Goal: Task Accomplishment & Management: Manage account settings

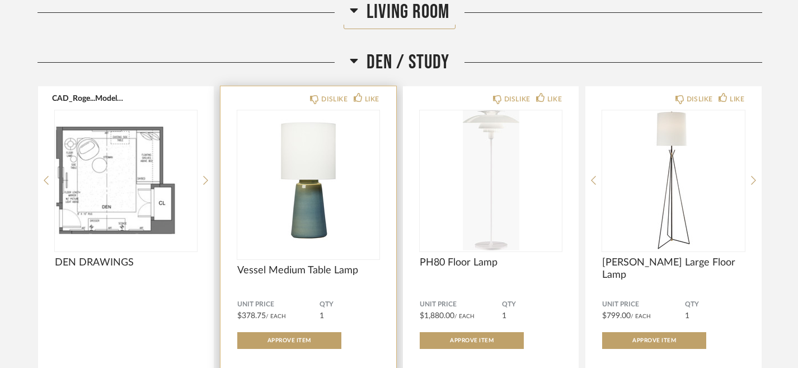
scroll to position [1875, 0]
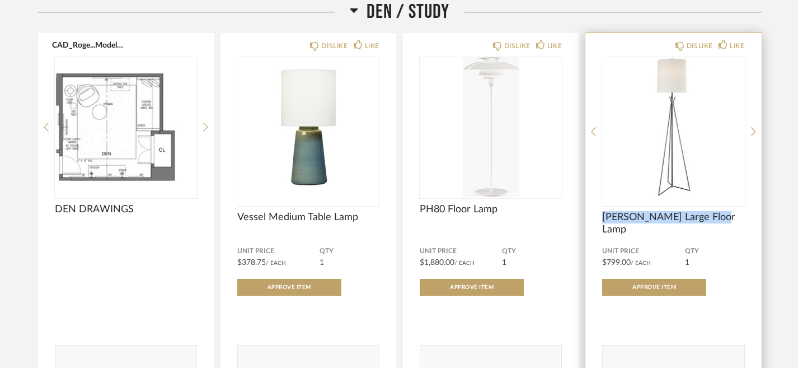
drag, startPoint x: 723, startPoint y: 216, endPoint x: 636, endPoint y: 210, distance: 86.9
click at [636, 211] on span "[PERSON_NAME] Large Floor Lamp" at bounding box center [673, 223] width 142 height 25
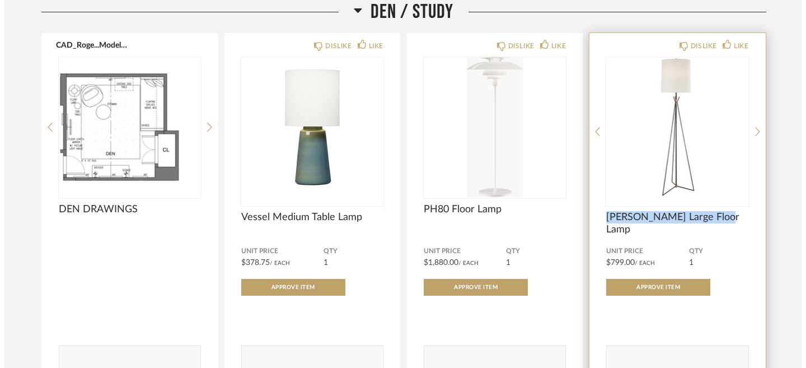
scroll to position [0, 0]
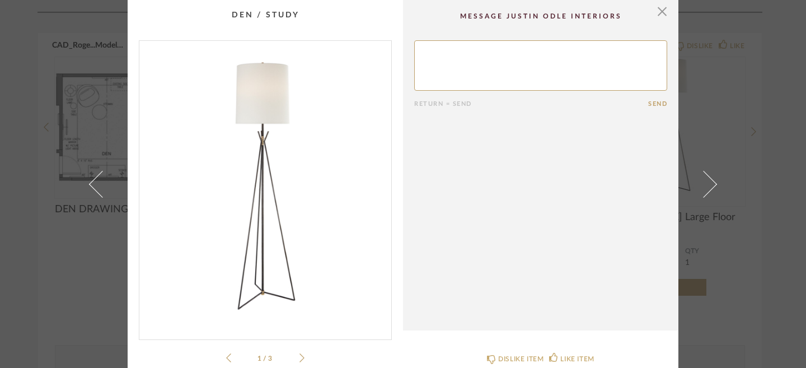
click at [738, 129] on div "× 1 / 3 Return = Send Send [PERSON_NAME] Large Floor Lamp Dimensions Height: 70…" at bounding box center [403, 184] width 806 height 368
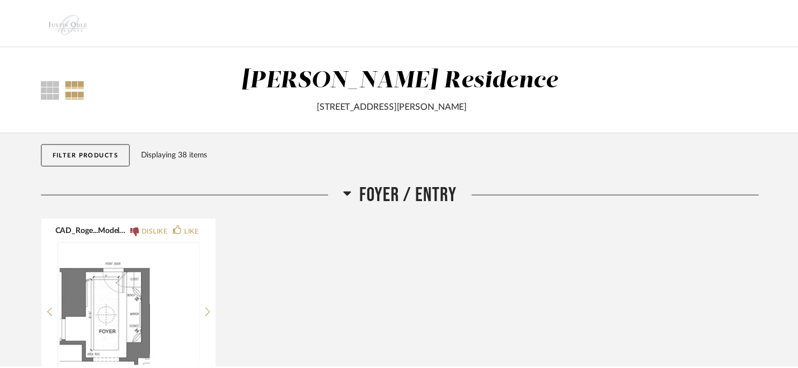
scroll to position [1875, 0]
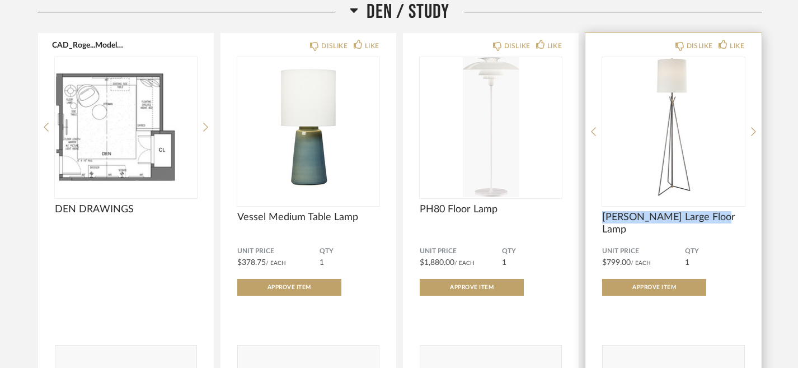
drag, startPoint x: 717, startPoint y: 219, endPoint x: 600, endPoint y: 220, distance: 116.4
click at [600, 220] on div "DISLIKE LIKE [PERSON_NAME] Large Floor Lamp Unit Price $799.00 / Each QTY 1 App…" at bounding box center [673, 215] width 176 height 365
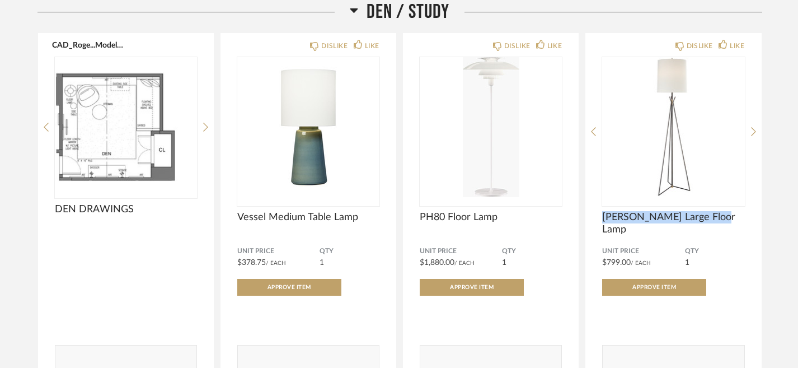
copy span "[PERSON_NAME] Large Floor Lamp"
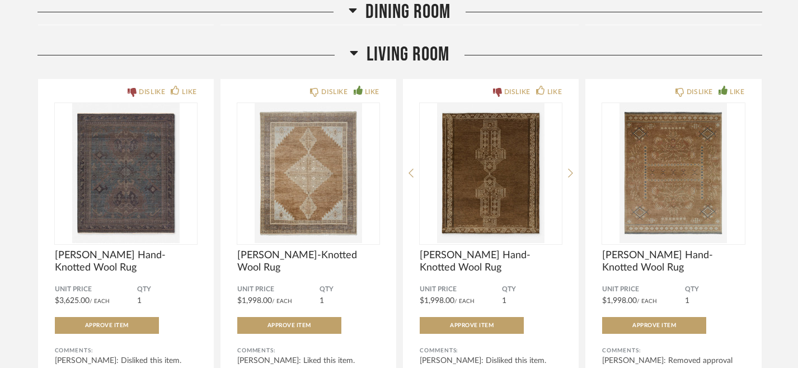
scroll to position [1370, 0]
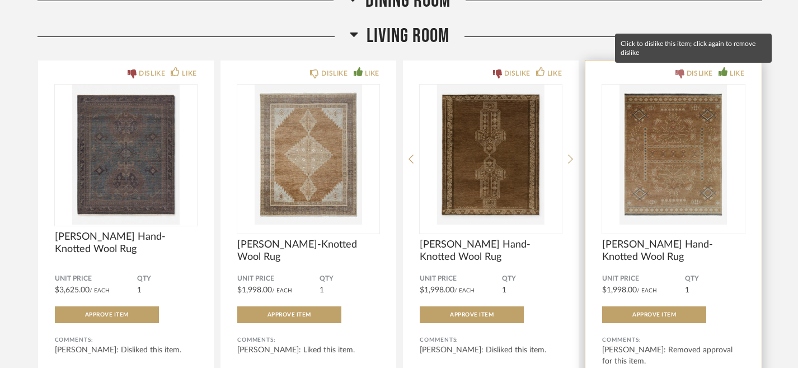
click at [679, 71] on icon at bounding box center [679, 73] width 9 height 9
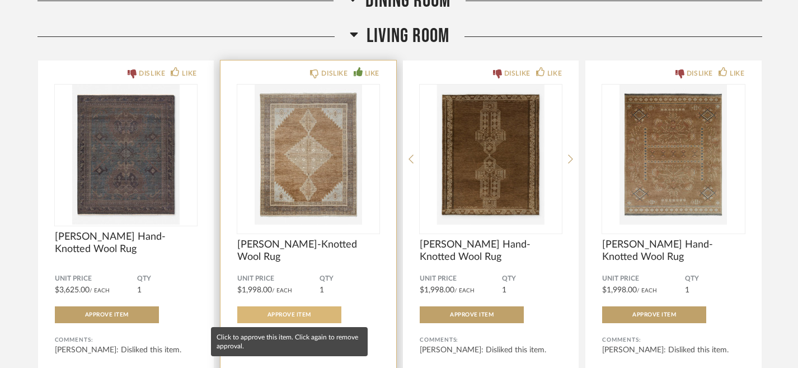
click at [309, 312] on span "Approve Item" at bounding box center [289, 315] width 44 height 6
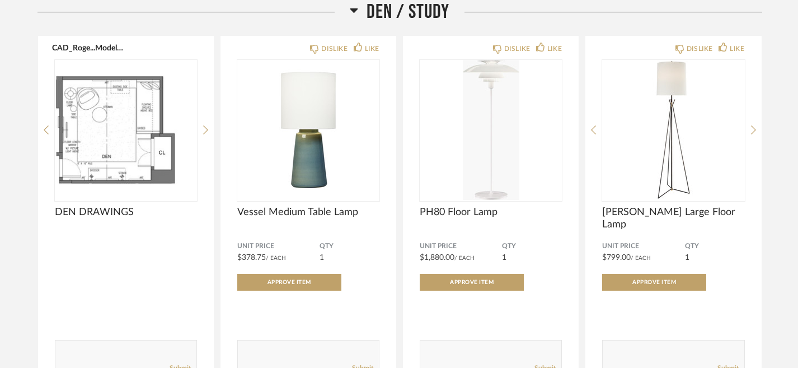
scroll to position [1834, 0]
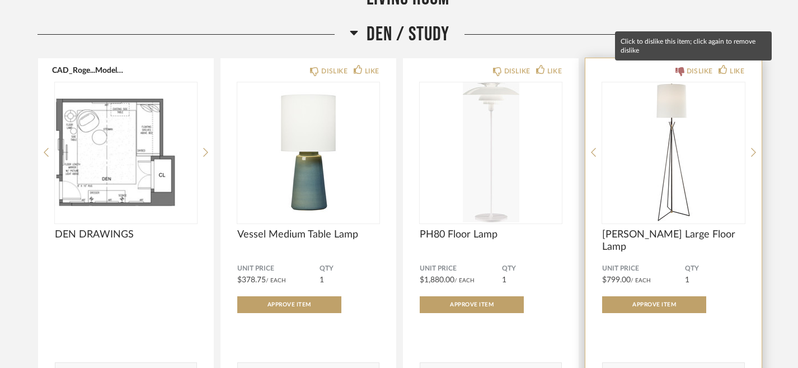
click at [677, 74] on icon at bounding box center [679, 71] width 9 height 9
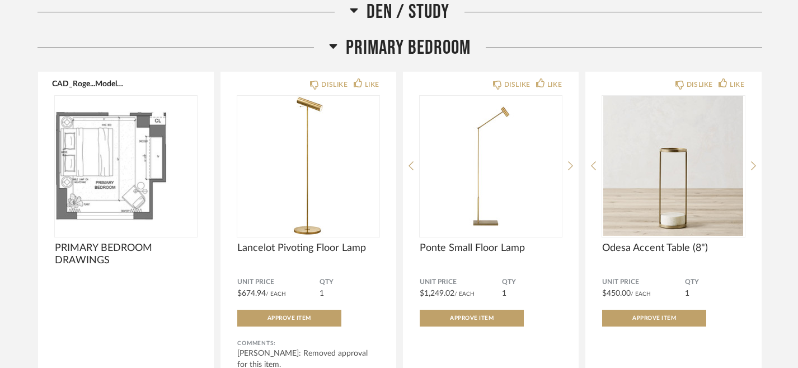
scroll to position [2276, 0]
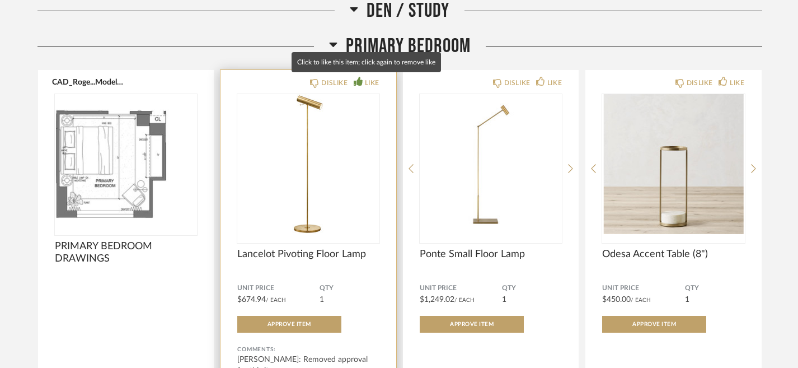
click at [358, 79] on icon at bounding box center [358, 81] width 9 height 9
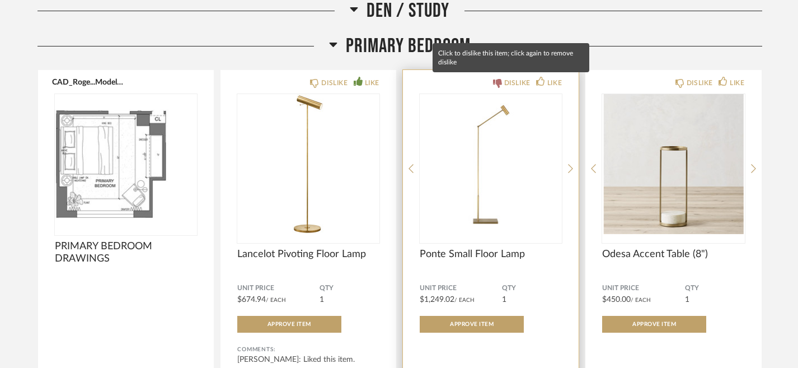
click at [496, 81] on icon at bounding box center [497, 83] width 9 height 9
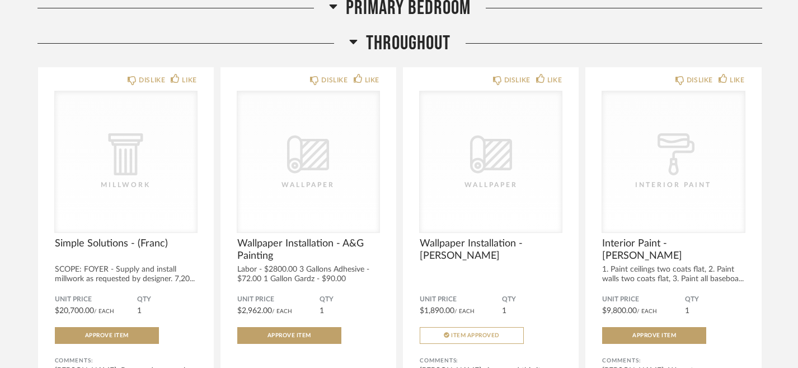
scroll to position [2750, 0]
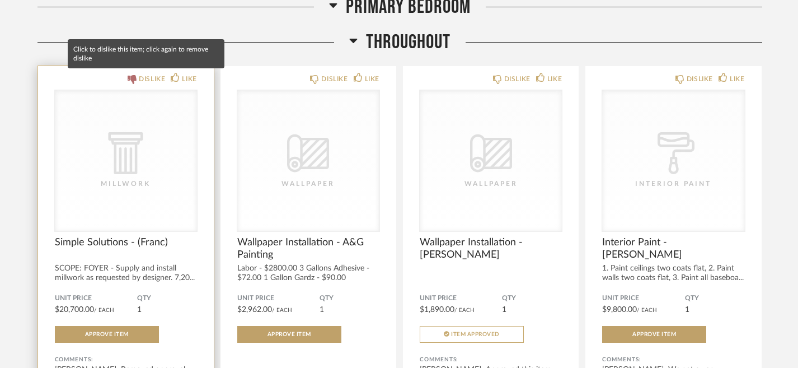
click at [131, 79] on icon at bounding box center [132, 79] width 9 height 9
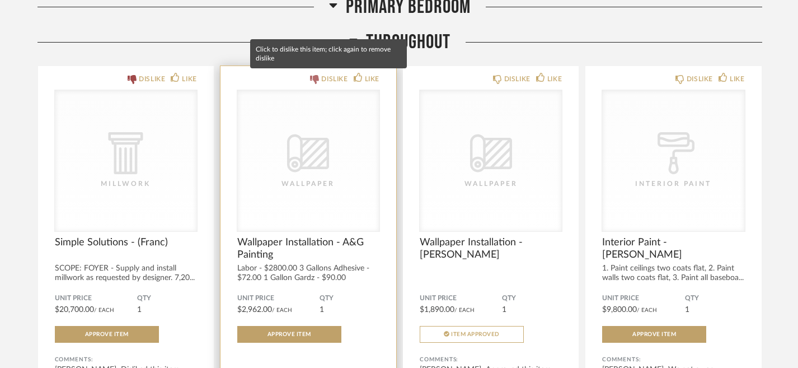
click at [314, 77] on icon at bounding box center [314, 79] width 9 height 9
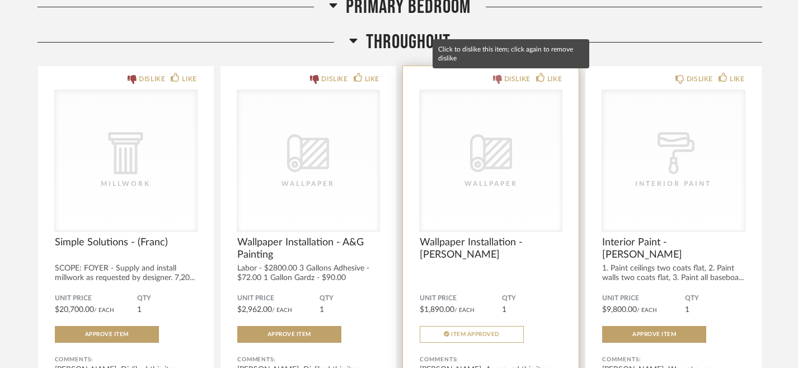
click at [497, 78] on icon at bounding box center [497, 79] width 9 height 9
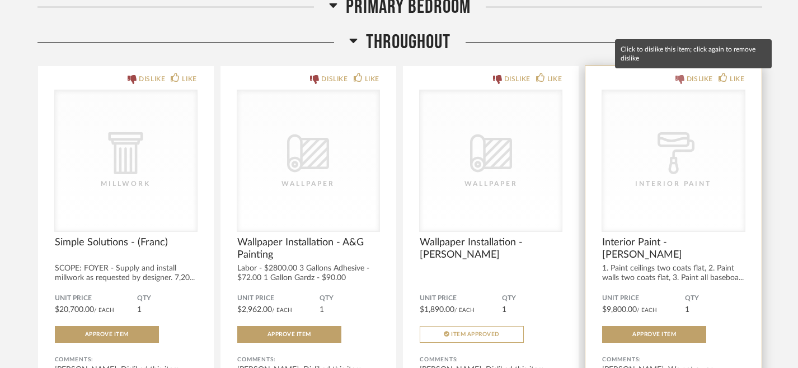
click at [677, 78] on icon at bounding box center [679, 79] width 9 height 9
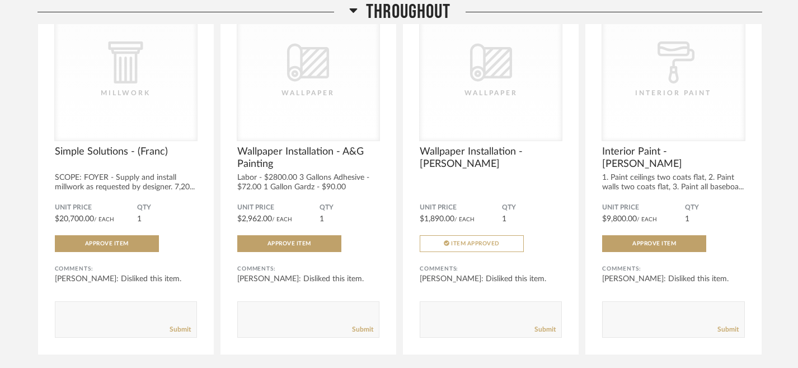
scroll to position [2894, 0]
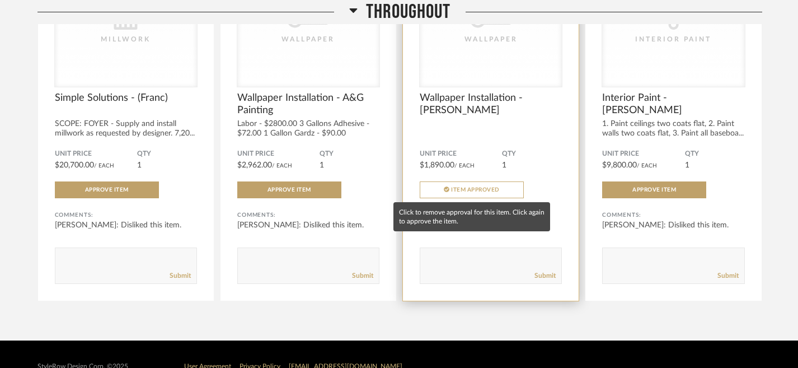
click at [473, 187] on span "Item Approved" at bounding box center [475, 190] width 49 height 6
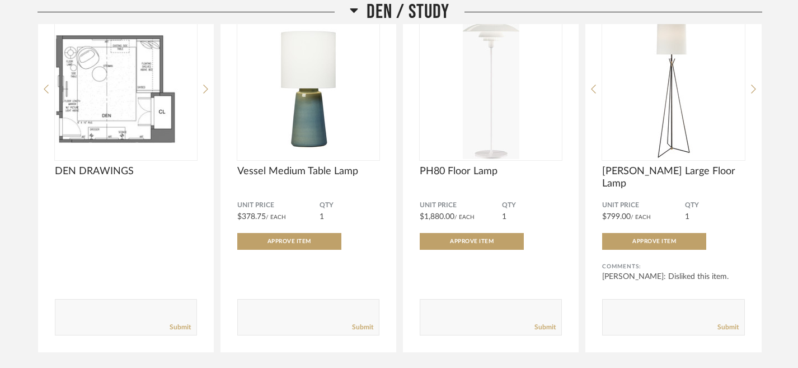
scroll to position [1918, 0]
